Goal: Find specific page/section: Find specific page/section

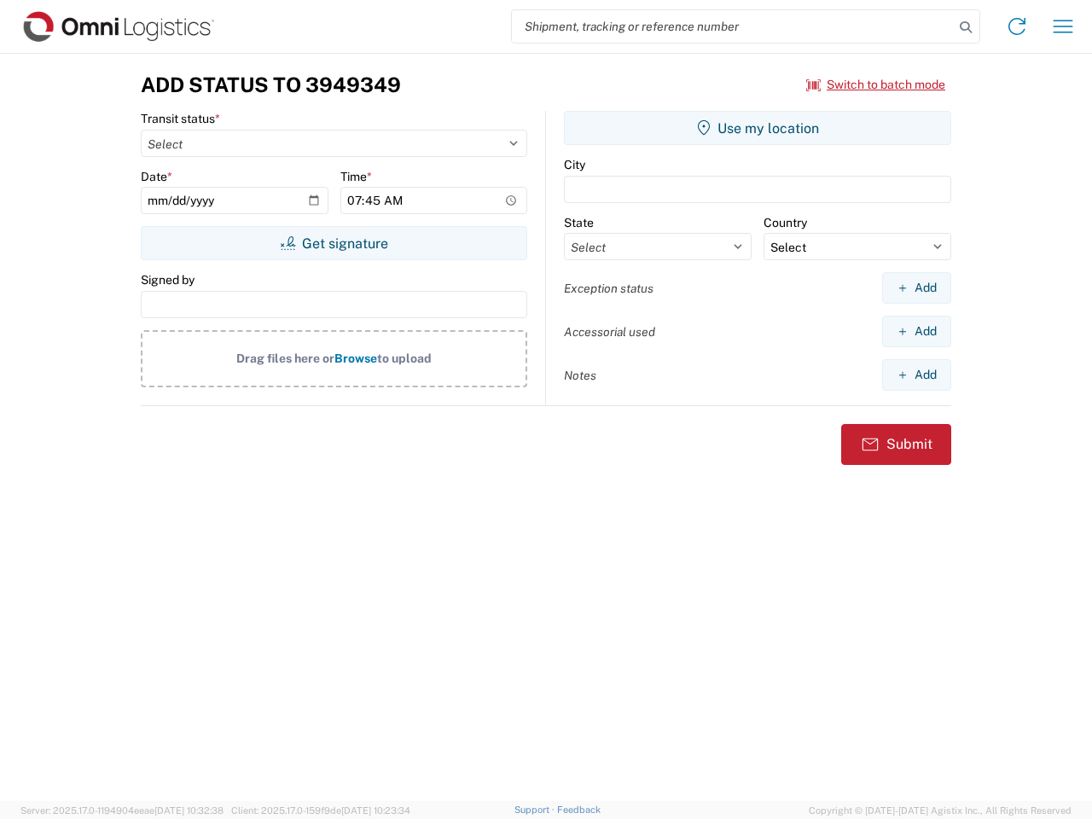
click at [733, 26] on input "search" at bounding box center [733, 26] width 442 height 32
click at [966, 27] on icon at bounding box center [966, 27] width 24 height 24
click at [1017, 26] on icon at bounding box center [1016, 26] width 27 height 27
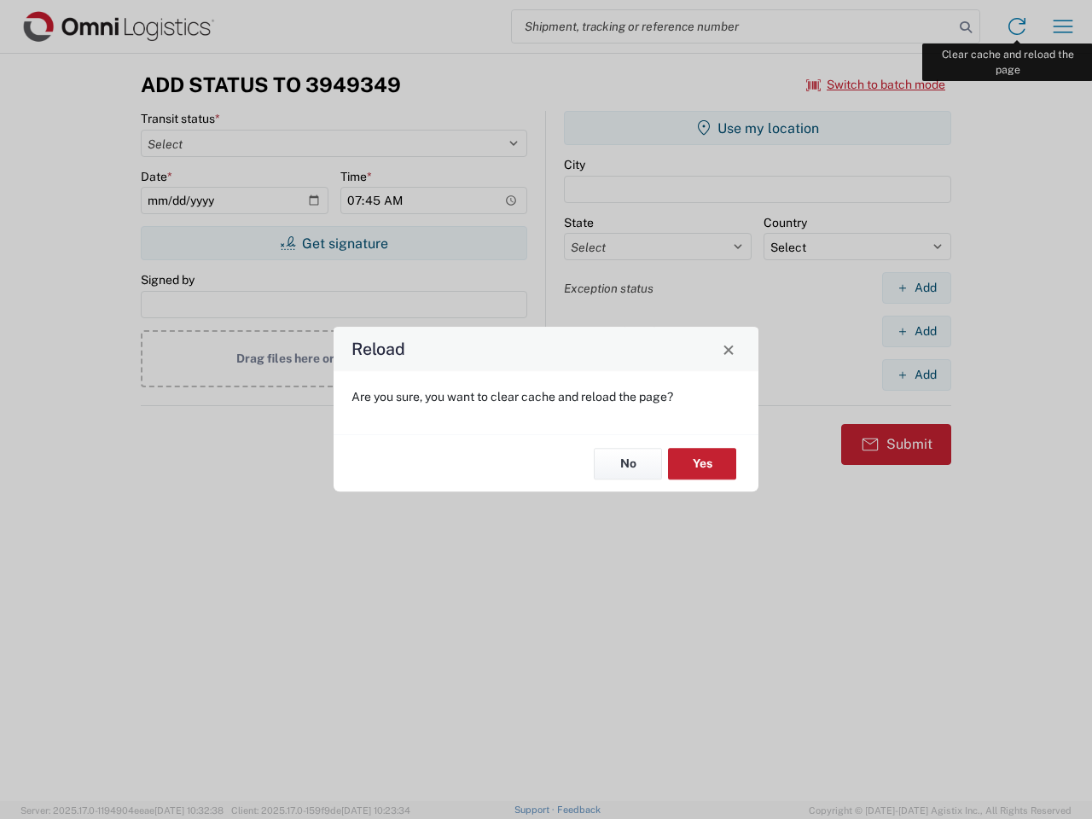
click at [1063, 26] on div "Reload Are you sure, you want to clear cache and reload the page? No Yes" at bounding box center [546, 409] width 1092 height 819
click at [876, 84] on div "Reload Are you sure, you want to clear cache and reload the page? No Yes" at bounding box center [546, 409] width 1092 height 819
click at [334, 243] on div "Reload Are you sure, you want to clear cache and reload the page? No Yes" at bounding box center [546, 409] width 1092 height 819
click at [758, 128] on div "Reload Are you sure, you want to clear cache and reload the page? No Yes" at bounding box center [546, 409] width 1092 height 819
click at [916, 288] on div "Reload Are you sure, you want to clear cache and reload the page? No Yes" at bounding box center [546, 409] width 1092 height 819
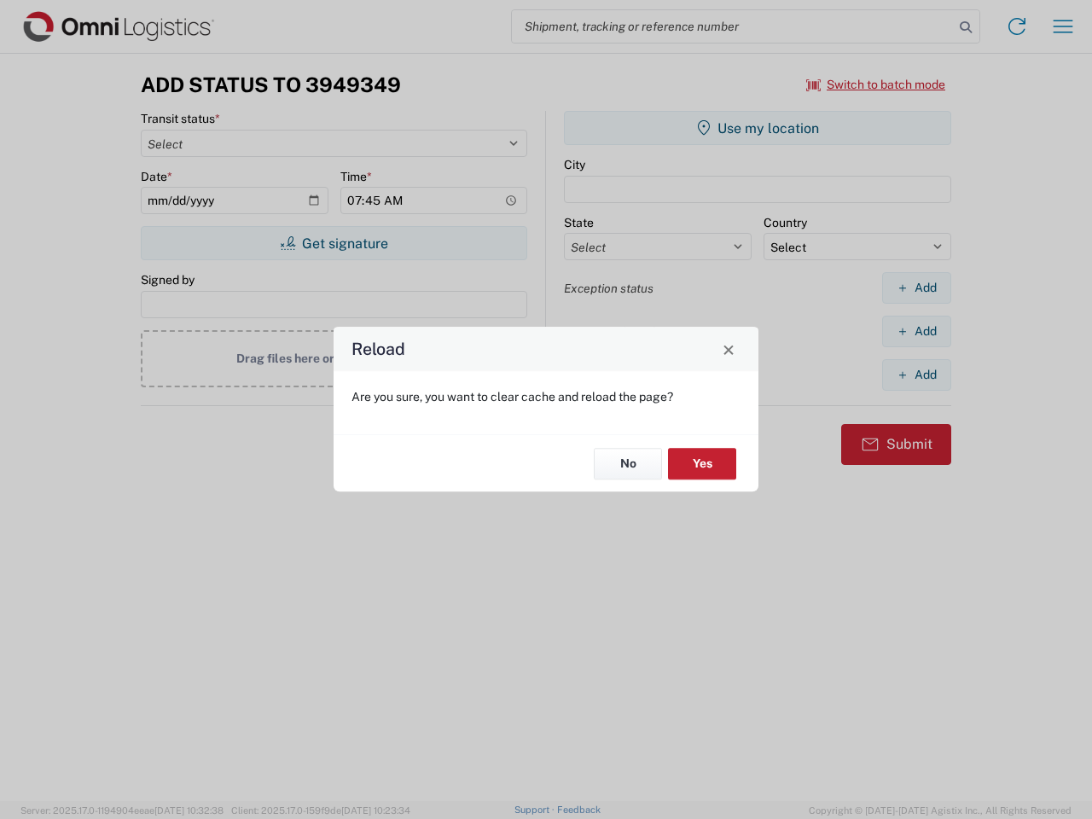
click at [916, 331] on div "Reload Are you sure, you want to clear cache and reload the page? No Yes" at bounding box center [546, 409] width 1092 height 819
click at [916, 375] on div "Reload Are you sure, you want to clear cache and reload the page? No Yes" at bounding box center [546, 409] width 1092 height 819
